Goal: Task Accomplishment & Management: Use online tool/utility

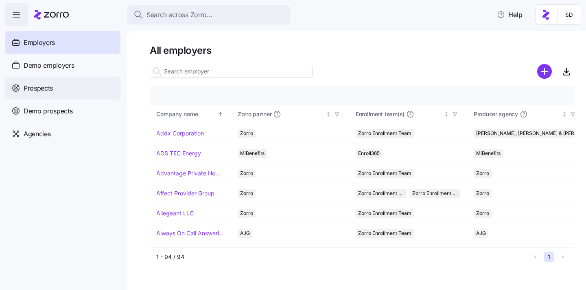
click at [20, 86] on div "Prospects" at bounding box center [63, 88] width 116 height 23
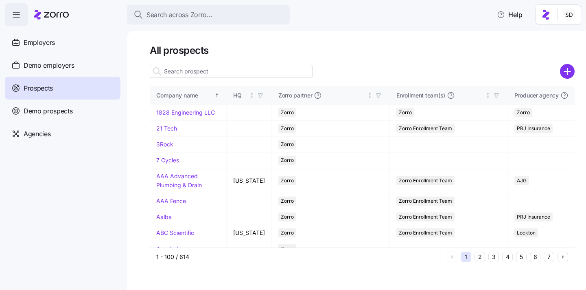
click at [213, 72] on input at bounding box center [231, 71] width 163 height 13
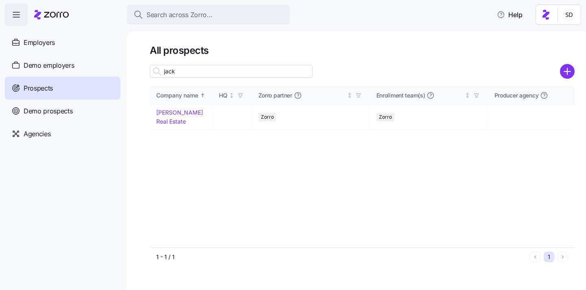
click at [205, 73] on input "jack" at bounding box center [231, 71] width 163 height 13
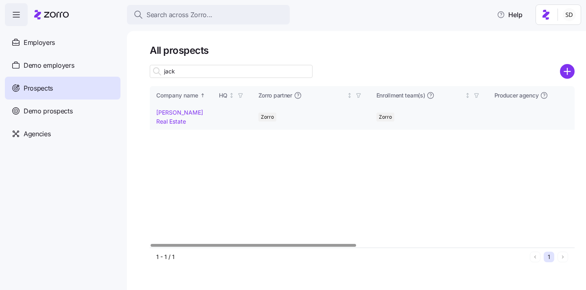
type input "jack"
drag, startPoint x: 163, startPoint y: 111, endPoint x: 321, endPoint y: 170, distance: 168.5
click at [163, 111] on link "[PERSON_NAME] Real Estate" at bounding box center [179, 117] width 47 height 16
click at [193, 112] on link "[PERSON_NAME] Real Estate" at bounding box center [179, 117] width 47 height 16
click at [162, 110] on link "[PERSON_NAME] Real Estate" at bounding box center [179, 117] width 47 height 16
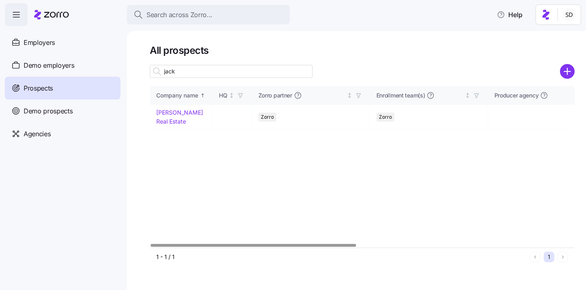
click at [189, 110] on link "[PERSON_NAME] Real Estate" at bounding box center [179, 117] width 47 height 16
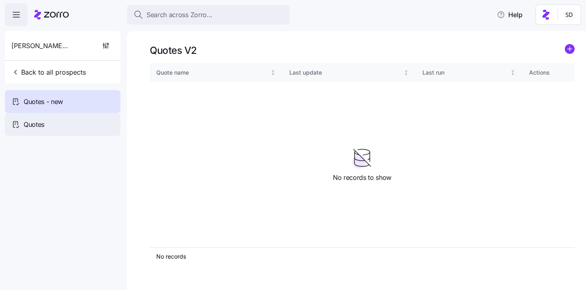
click at [34, 129] on div "Quotes" at bounding box center [63, 124] width 116 height 23
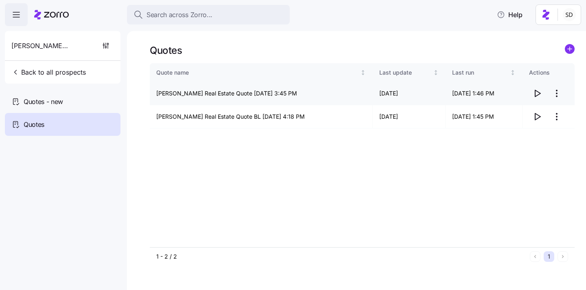
click at [539, 92] on icon "button" at bounding box center [537, 93] width 5 height 7
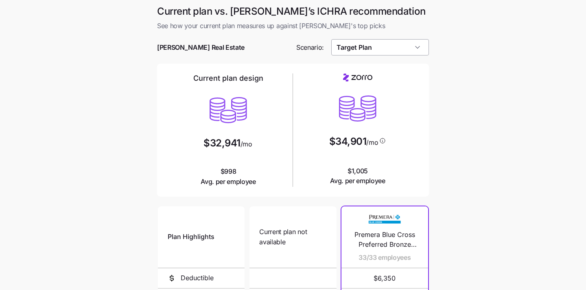
click at [389, 51] on input "Target Plan" at bounding box center [380, 47] width 98 height 16
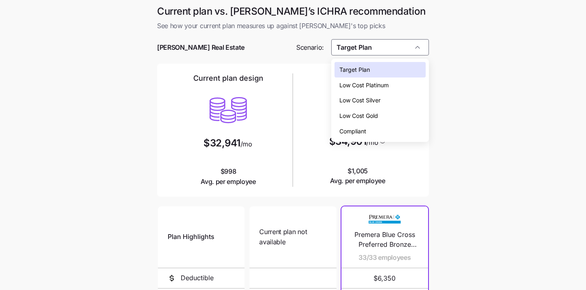
click at [389, 71] on div "Target Plan" at bounding box center [381, 69] width 92 height 15
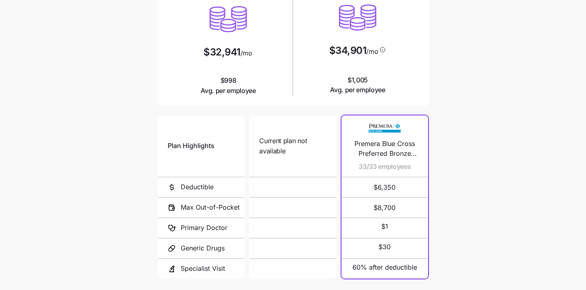
scroll to position [155, 0]
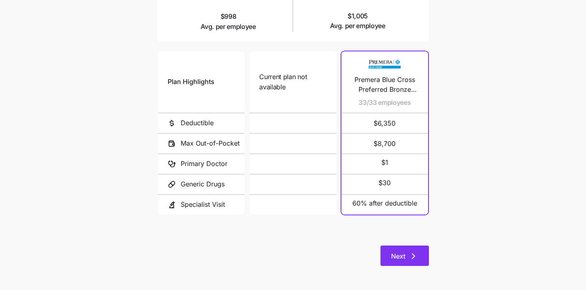
click at [397, 251] on span "Next" at bounding box center [398, 256] width 14 height 10
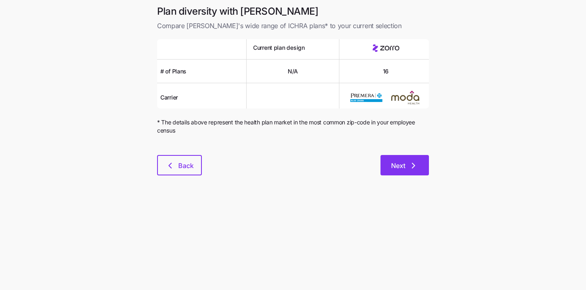
click at [416, 160] on button "Next" at bounding box center [405, 165] width 48 height 20
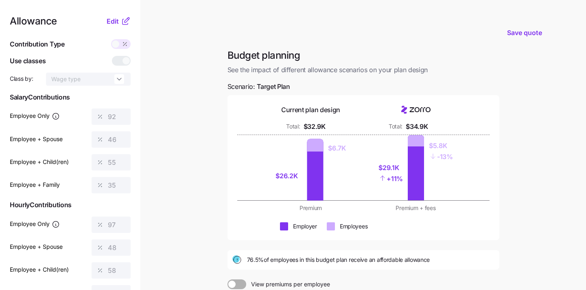
scroll to position [108, 0]
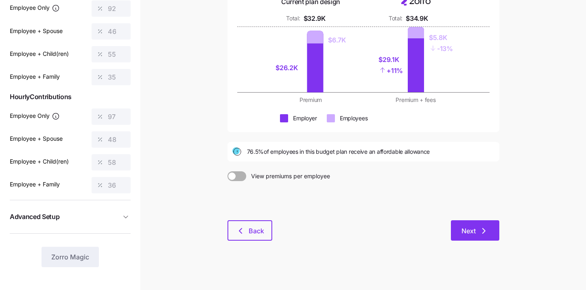
click at [457, 226] on button "Next" at bounding box center [475, 230] width 48 height 20
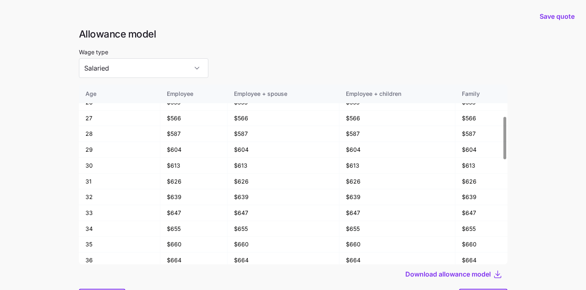
scroll to position [44, 0]
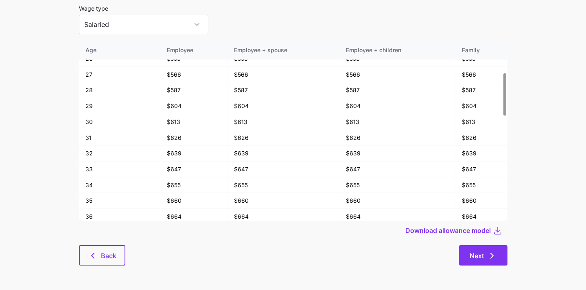
click at [492, 252] on icon "button" at bounding box center [492, 255] width 10 height 10
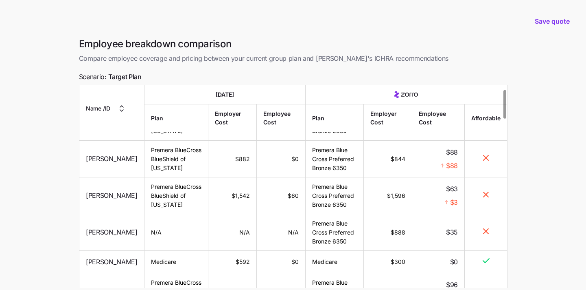
scroll to position [34, 0]
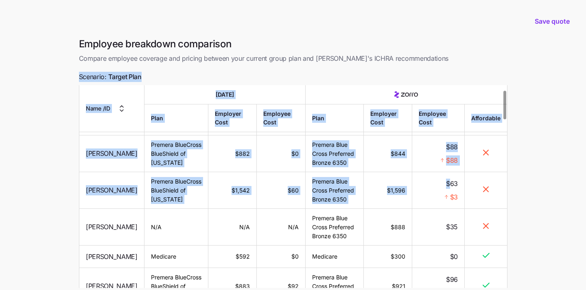
drag, startPoint x: 451, startPoint y: 207, endPoint x: 154, endPoint y: 63, distance: 329.4
click at [156, 65] on div "Employee breakdown comparison Compare employee coverage and pricing between you…" at bounding box center [293, 191] width 442 height 309
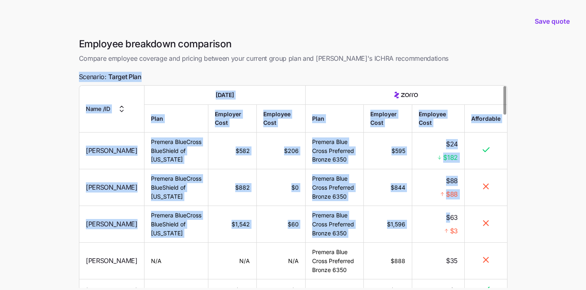
click at [443, 129] on th "Employee Cost" at bounding box center [438, 118] width 53 height 28
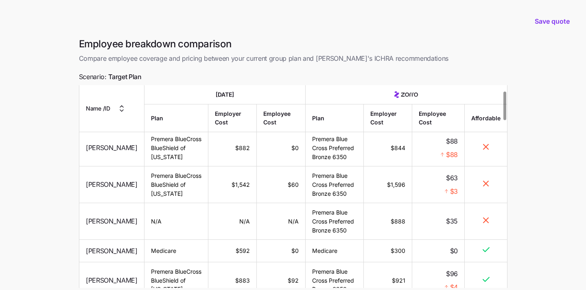
scroll to position [41, 0]
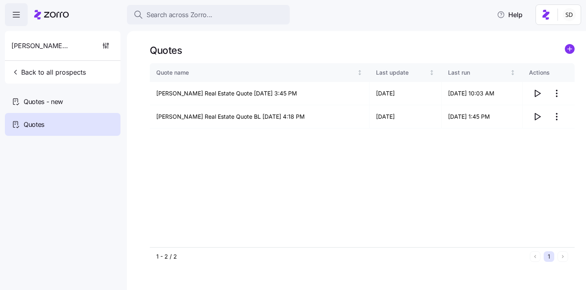
click at [32, 80] on div "Jack White Real Estate Back to all prospects" at bounding box center [63, 57] width 116 height 53
click at [28, 74] on span "Back to all prospects" at bounding box center [48, 72] width 75 height 10
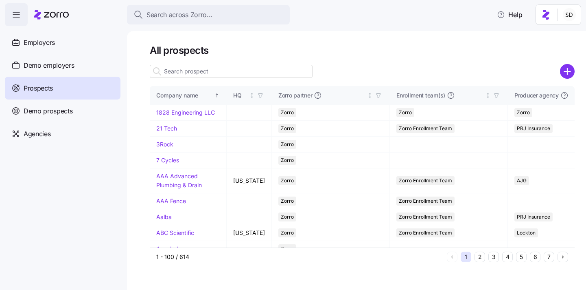
click at [184, 72] on input at bounding box center [231, 71] width 163 height 13
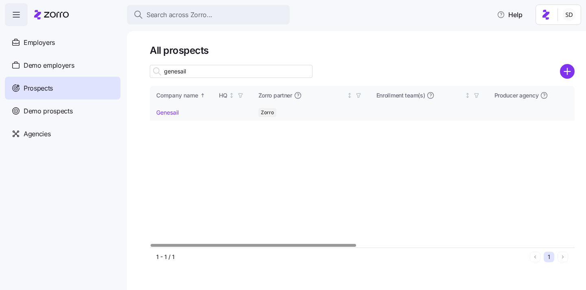
type input "genesail"
drag, startPoint x: 158, startPoint y: 110, endPoint x: 147, endPoint y: 110, distance: 11.0
click at [158, 110] on link "Genesail" at bounding box center [167, 112] width 22 height 7
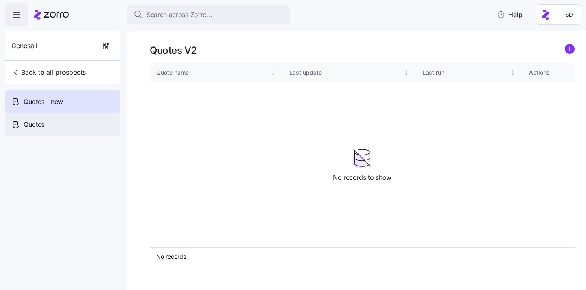
click at [87, 125] on div "Quotes" at bounding box center [63, 124] width 116 height 23
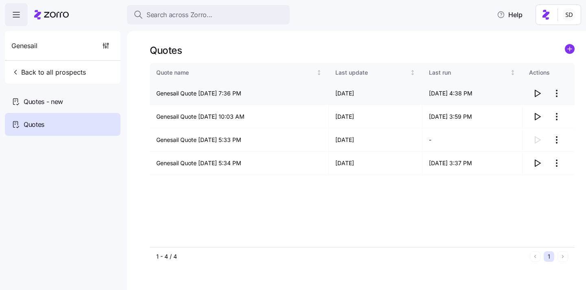
click at [536, 93] on icon "button" at bounding box center [538, 93] width 10 height 10
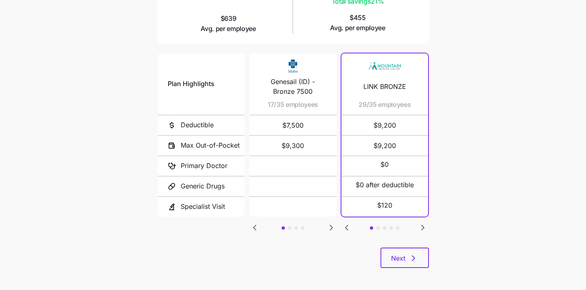
scroll to position [154, 0]
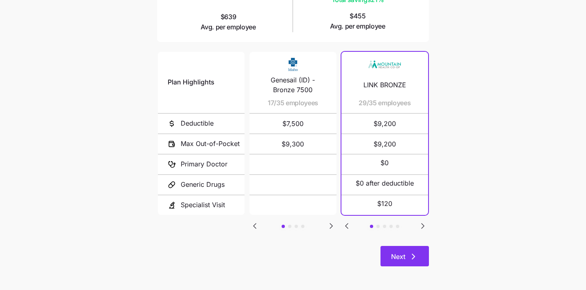
click at [402, 261] on span "Next" at bounding box center [398, 256] width 14 height 10
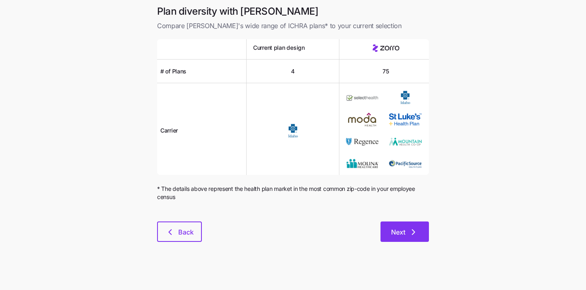
click at [407, 238] on button "Next" at bounding box center [405, 231] width 48 height 20
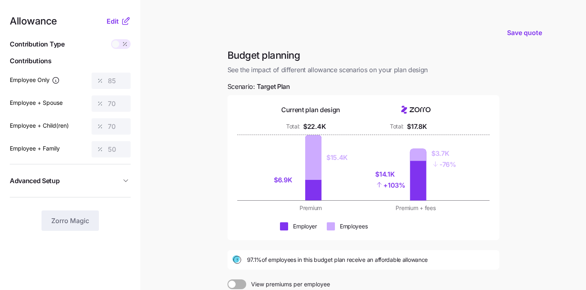
click at [115, 15] on nav "Allowance Edit Contribution Type Use classes Contributions Employee Only 85 Emp…" at bounding box center [70, 200] width 140 height 400
click at [114, 23] on span "Edit" at bounding box center [113, 21] width 12 height 10
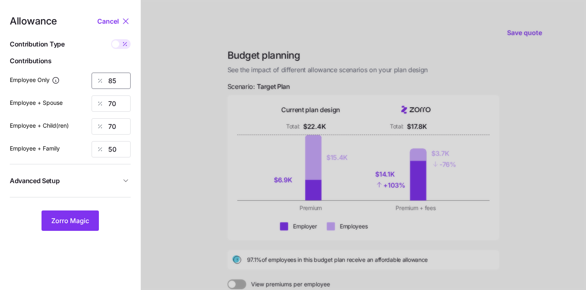
click at [120, 80] on input "85" at bounding box center [111, 80] width 39 height 16
type input "42"
click at [122, 107] on input "70" at bounding box center [111, 103] width 39 height 16
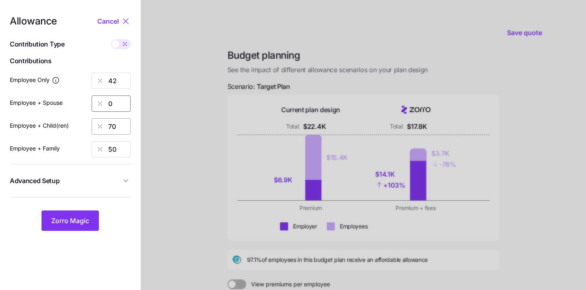
type input "0"
click at [127, 131] on input "70" at bounding box center [111, 126] width 39 height 16
type input "0"
click at [124, 154] on input "50" at bounding box center [111, 149] width 39 height 16
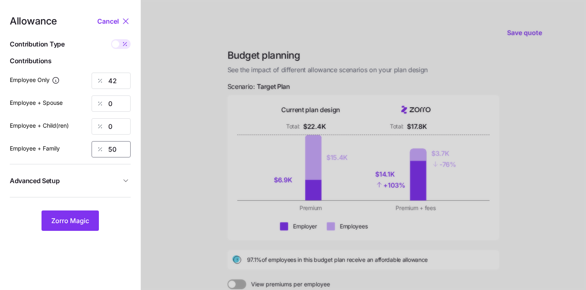
click at [124, 154] on input "50" at bounding box center [111, 149] width 39 height 16
type input "0"
click at [62, 223] on span "Zorro Magic" at bounding box center [70, 220] width 38 height 10
